Goal: Transaction & Acquisition: Purchase product/service

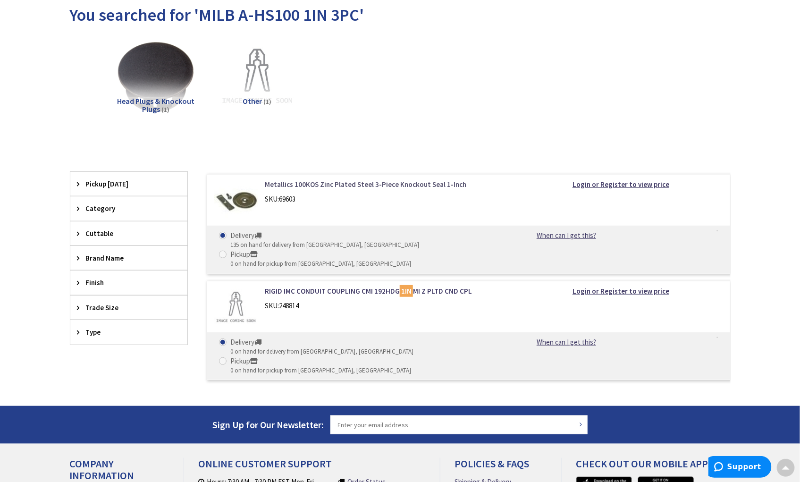
click at [427, 185] on link "Metallics 100KOS Zinc Plated Steel 3-Piece Knockout Seal 1-Inch" at bounding box center [385, 184] width 240 height 10
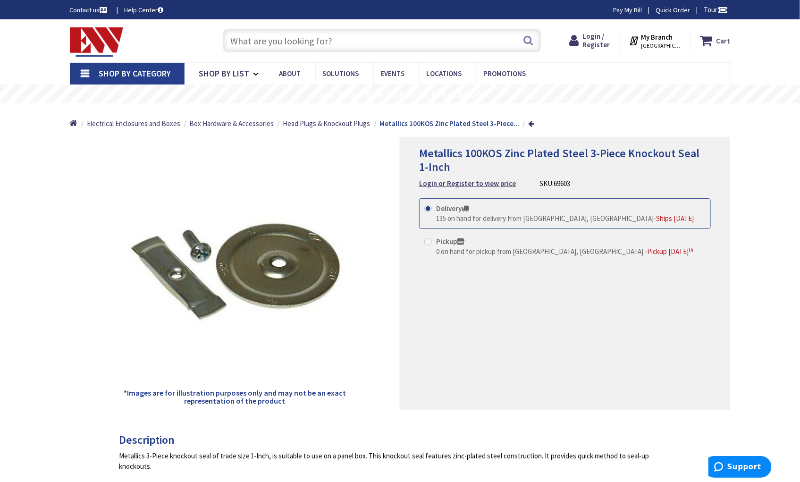
click at [654, 40] on strong "My Branch" at bounding box center [657, 37] width 32 height 9
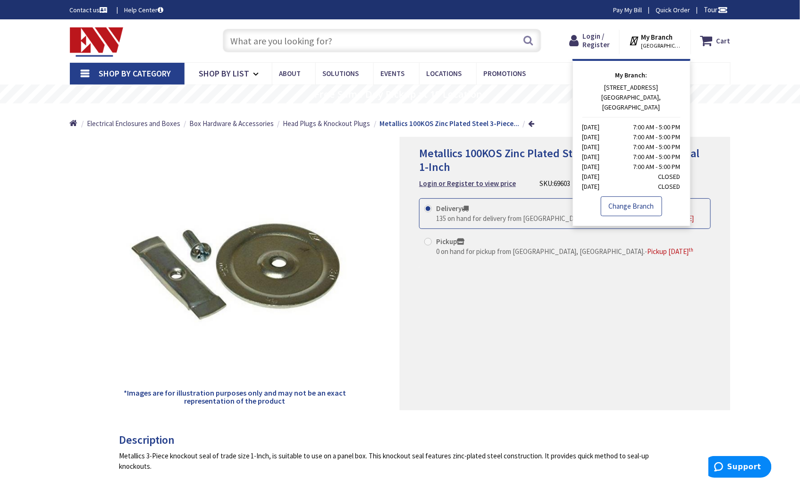
click at [631, 196] on link "Change Branch" at bounding box center [631, 206] width 61 height 20
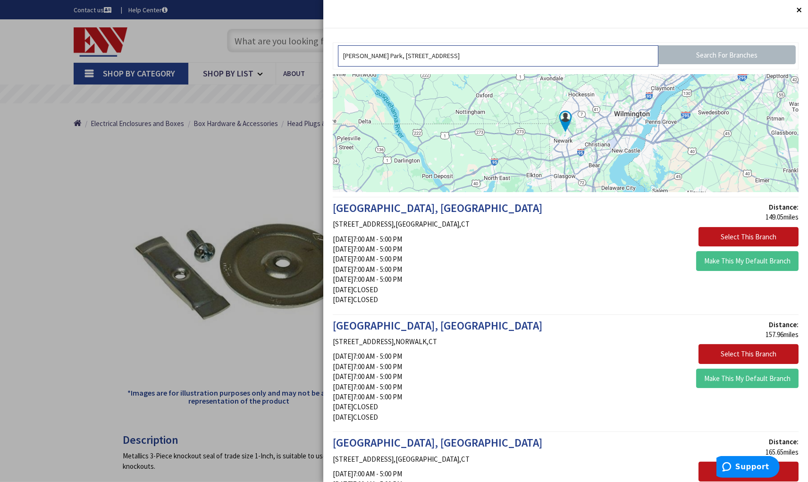
click at [502, 55] on input "[PERSON_NAME] Park, [STREET_ADDRESS]" at bounding box center [498, 55] width 321 height 21
drag, startPoint x: 557, startPoint y: 60, endPoint x: 139, endPoint y: 86, distance: 419.2
drag, startPoint x: 382, startPoint y: 59, endPoint x: 221, endPoint y: 69, distance: 160.9
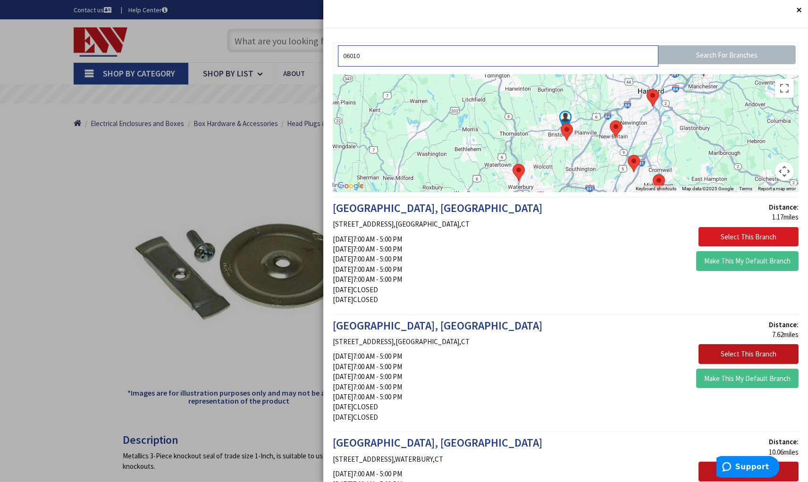
type input "06010"
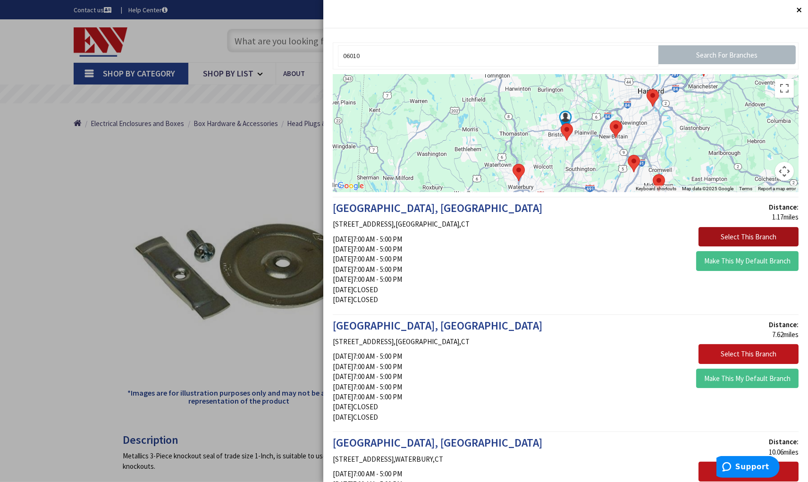
click at [719, 233] on button "Select This Branch" at bounding box center [749, 237] width 100 height 20
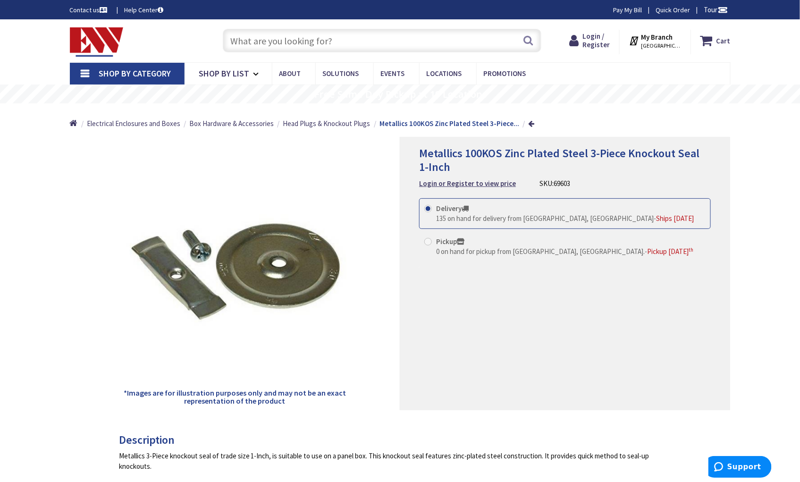
click at [353, 40] on input "text" at bounding box center [382, 41] width 319 height 24
paste input "A-HS050"
type input "A-HS050"
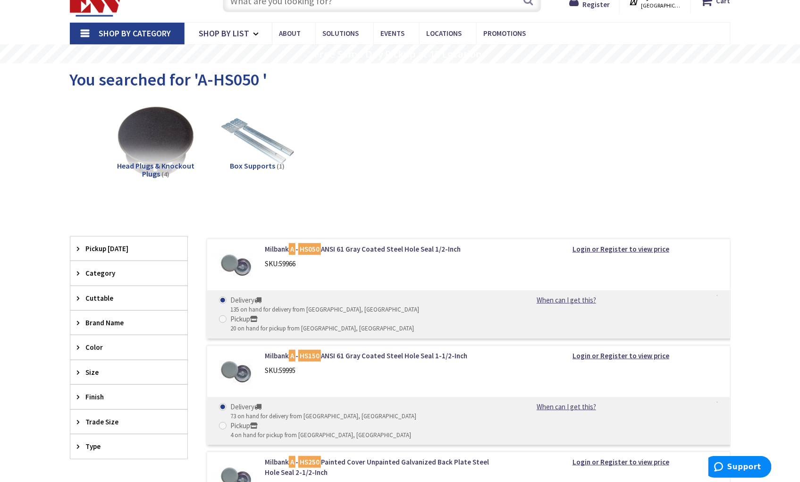
scroll to position [52, 0]
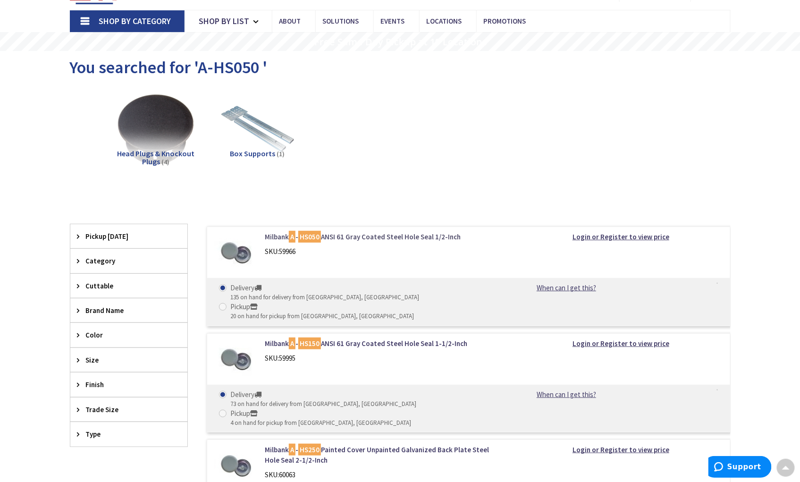
click at [438, 236] on link "Milbank A - HS050 ANSI 61 Gray Coated Steel Hole Seal 1/2-Inch" at bounding box center [385, 237] width 240 height 10
